Goal: Contribute content: Contribute content

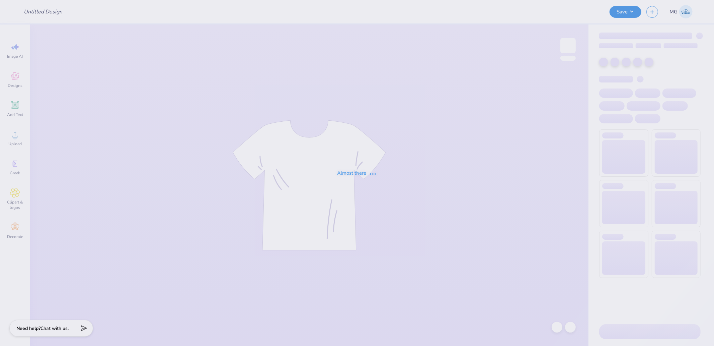
type input "[PERSON_NAME] : [GEOGRAPHIC_DATA][US_STATE]"
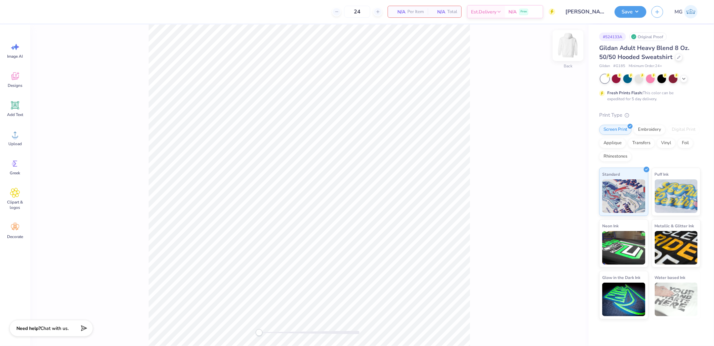
click at [565, 44] on img at bounding box center [568, 45] width 27 height 27
click at [14, 133] on icon at bounding box center [15, 134] width 10 height 10
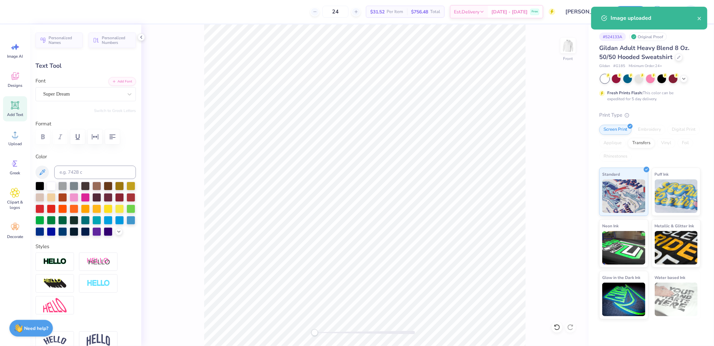
click at [78, 100] on div "Super Dream" at bounding box center [86, 94] width 100 height 14
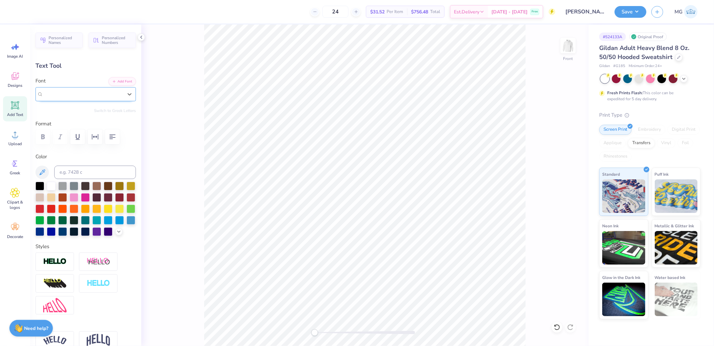
click at [71, 101] on div "Super Dream" at bounding box center [86, 94] width 100 height 14
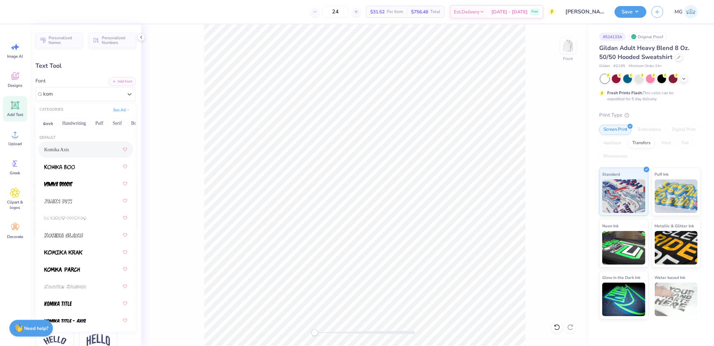
click at [69, 149] on span "Komika Axis" at bounding box center [56, 149] width 25 height 7
type input "kom"
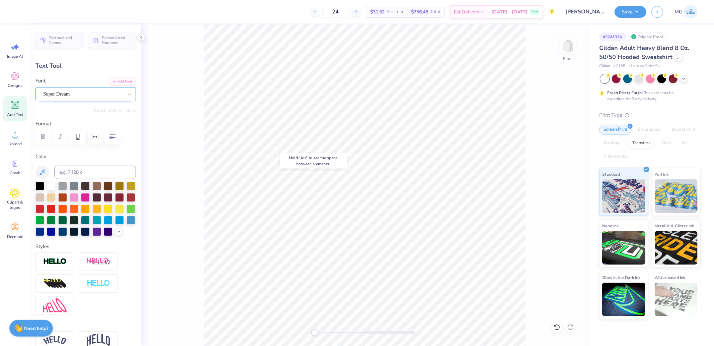
click at [75, 91] on div "Super Dream" at bounding box center [83, 94] width 81 height 10
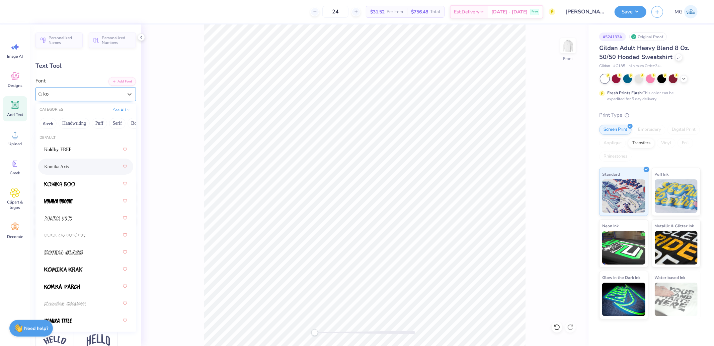
click at [68, 165] on span "Komika Axis" at bounding box center [56, 166] width 25 height 7
type input "ko"
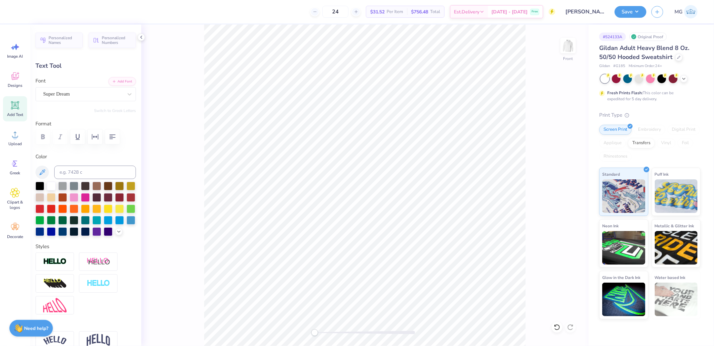
click at [76, 86] on div "Font Super Dream" at bounding box center [86, 89] width 100 height 24
click at [78, 91] on div "Super Dream" at bounding box center [83, 94] width 81 height 10
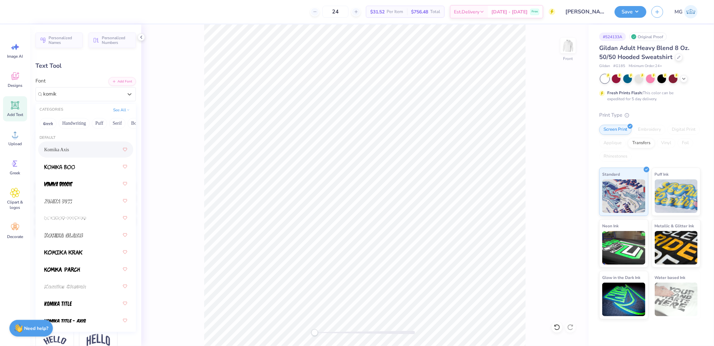
click at [64, 150] on span "Komika Axis" at bounding box center [56, 149] width 25 height 7
type input "komik"
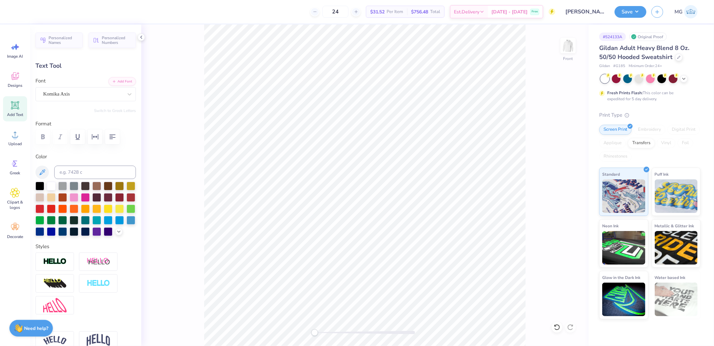
type input "0.92"
type input "0.76"
type input "18.39"
click at [82, 87] on div "Super Dream" at bounding box center [86, 94] width 100 height 14
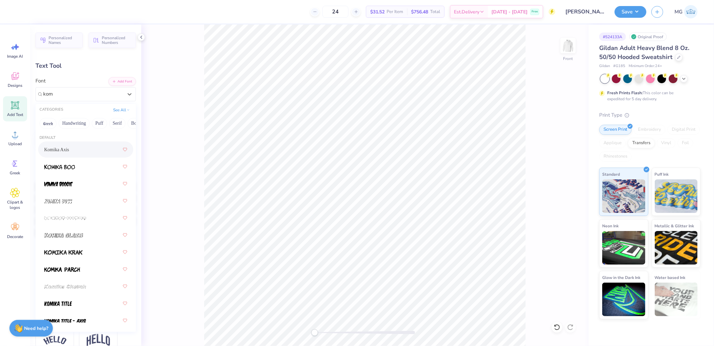
click at [64, 149] on span "Komika Axis" at bounding box center [56, 149] width 25 height 7
type input "kom"
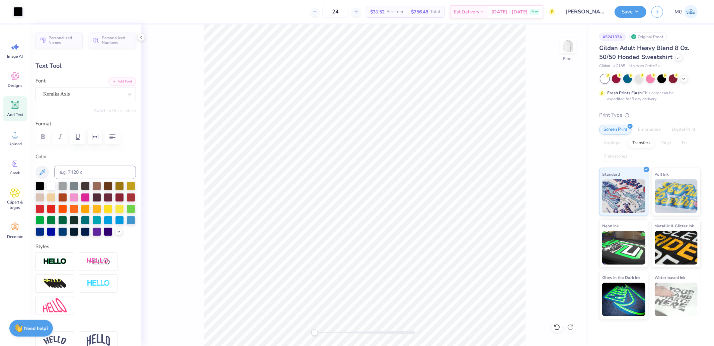
type input "5.85"
type input "1.30"
type input "9.08"
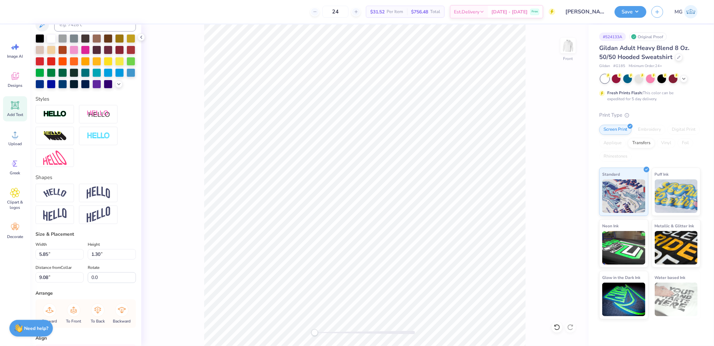
scroll to position [149, 0]
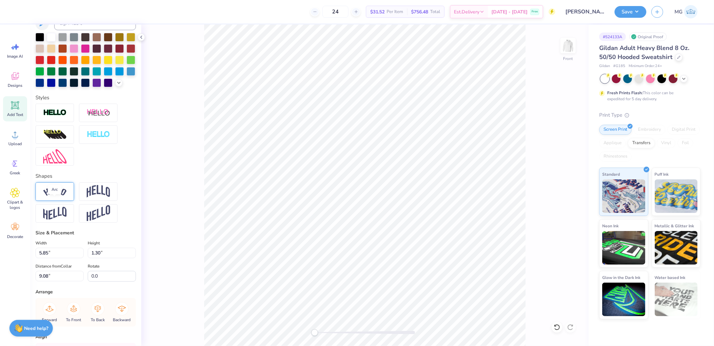
click at [54, 196] on img at bounding box center [54, 191] width 23 height 9
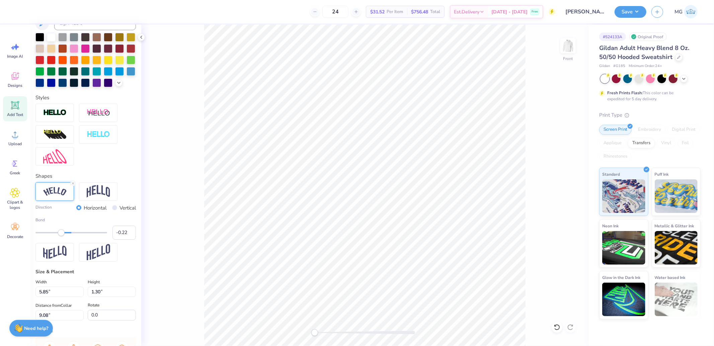
type input "-0.23"
drag, startPoint x: 81, startPoint y: 244, endPoint x: 61, endPoint y: 244, distance: 20.4
click at [61, 236] on div "Accessibility label" at bounding box center [61, 232] width 7 height 7
click at [121, 239] on input "-0.23" at bounding box center [124, 232] width 23 height 14
click at [116, 239] on input "-0.23" at bounding box center [124, 232] width 23 height 14
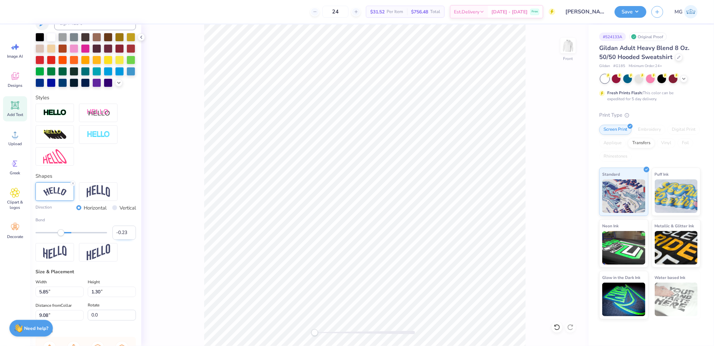
drag, startPoint x: 117, startPoint y: 245, endPoint x: 121, endPoint y: 246, distance: 3.8
click at [121, 239] on input "-0.23" at bounding box center [124, 232] width 23 height 14
click at [117, 239] on input "-0.5" at bounding box center [124, 232] width 23 height 14
type input "-0.25"
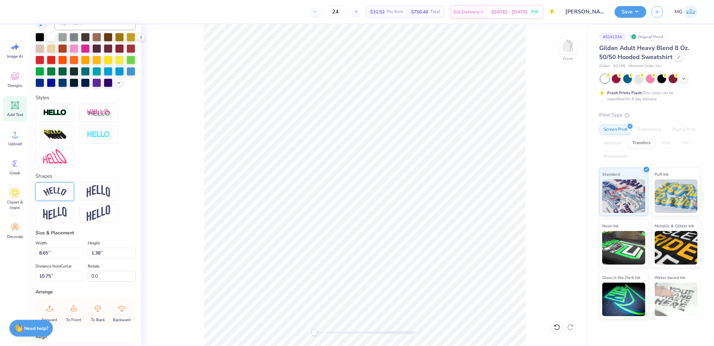
click at [59, 201] on div at bounding box center [55, 191] width 39 height 18
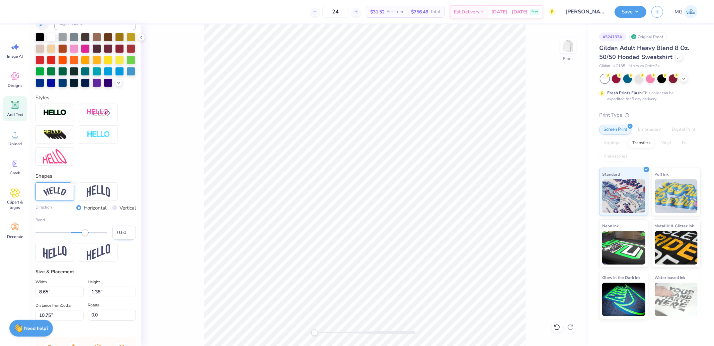
click at [116, 239] on input "0.50" at bounding box center [124, 232] width 23 height 14
paste input "-0.25"
type input "-0.25"
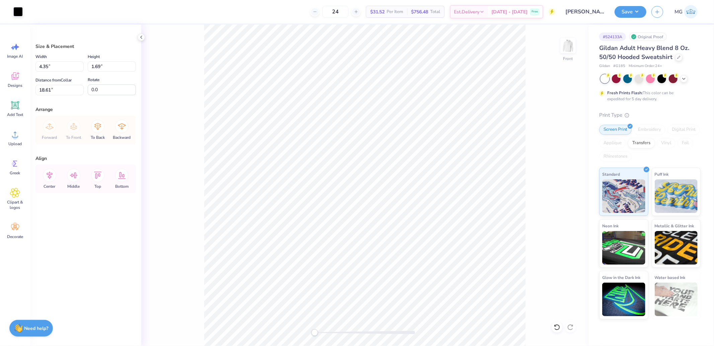
type input "4.35"
type input "1.69"
type input "18.52"
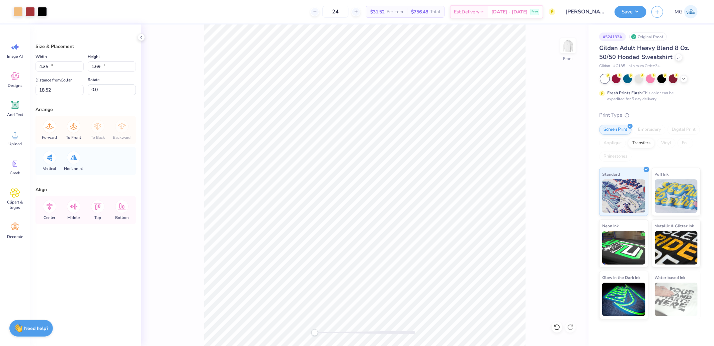
type input "13.58"
type input "18.00"
type input "7.00"
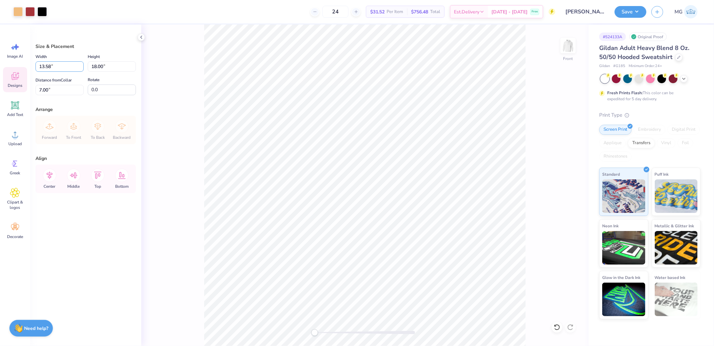
drag, startPoint x: 60, startPoint y: 67, endPoint x: 18, endPoint y: 71, distance: 42.1
click at [19, 71] on div "Art colors 24 $31.52 Per Item $756.48 Total Est. Delivery [DATE] - [DATE] Free …" at bounding box center [357, 173] width 714 height 346
type input "12.50"
type input "16.57"
click at [53, 88] on input "7.72" at bounding box center [60, 90] width 48 height 10
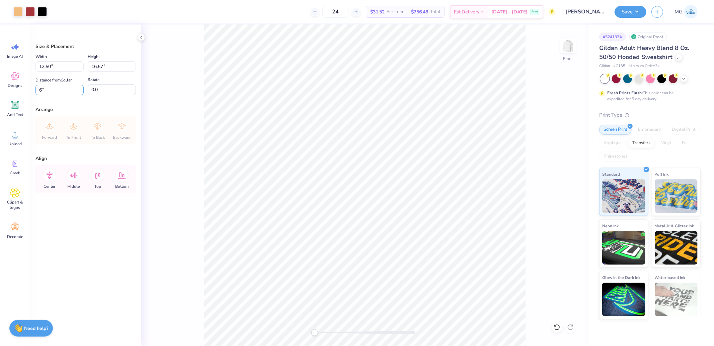
type input "6.00"
click at [48, 176] on icon at bounding box center [50, 175] width 6 height 8
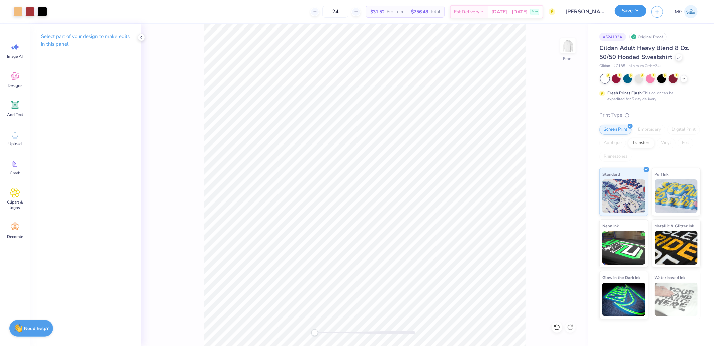
click at [640, 11] on button "Save" at bounding box center [631, 11] width 32 height 12
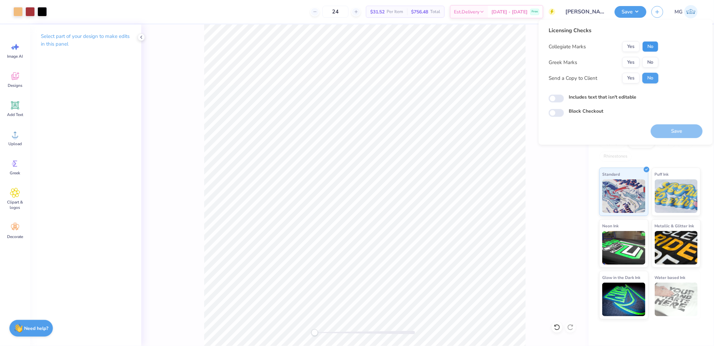
drag, startPoint x: 654, startPoint y: 45, endPoint x: 644, endPoint y: 53, distance: 12.8
click at [654, 45] on button "No" at bounding box center [651, 46] width 16 height 11
click at [627, 65] on button "Yes" at bounding box center [631, 62] width 17 height 11
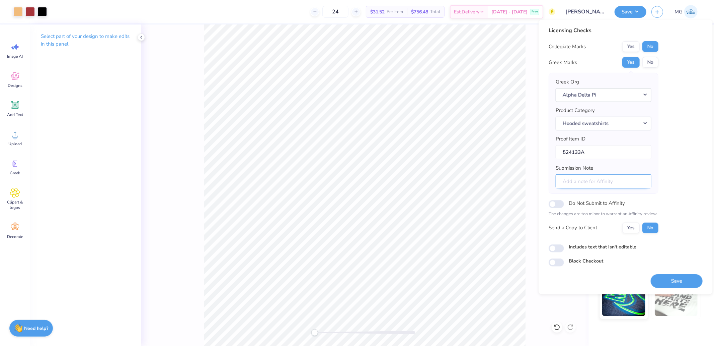
click at [596, 181] on input "Submission Note" at bounding box center [604, 181] width 96 height 14
paste input "Epsilon Lambda GeneraL Merch"
click at [601, 183] on input "Epsilon Lambda GeneraL Merch" at bounding box center [604, 181] width 96 height 14
type input "Epsilon Lambda / GeneraL Merch"
click at [672, 282] on button "Save" at bounding box center [677, 281] width 52 height 14
